Goal: Task Accomplishment & Management: Manage account settings

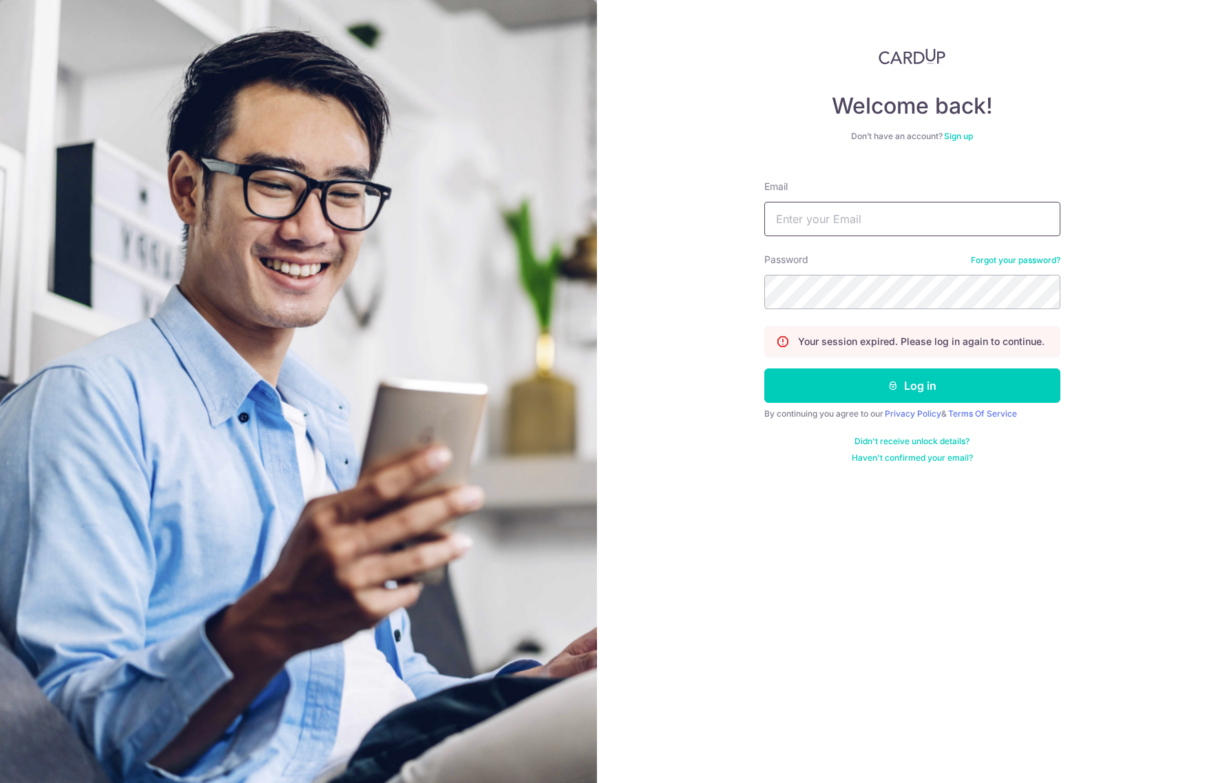
type input "[EMAIL_ADDRESS][DOMAIN_NAME]"
click at [893, 382] on icon "submit" at bounding box center [892, 385] width 11 height 11
